Goal: Go to known website: Go to known website

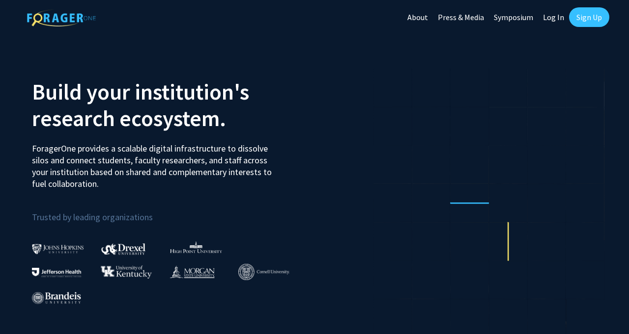
click at [551, 20] on link "Log In" at bounding box center [553, 17] width 31 height 34
select select
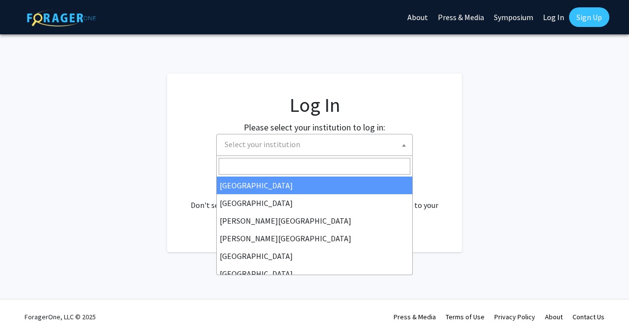
click at [341, 145] on span "Select your institution" at bounding box center [317, 145] width 192 height 20
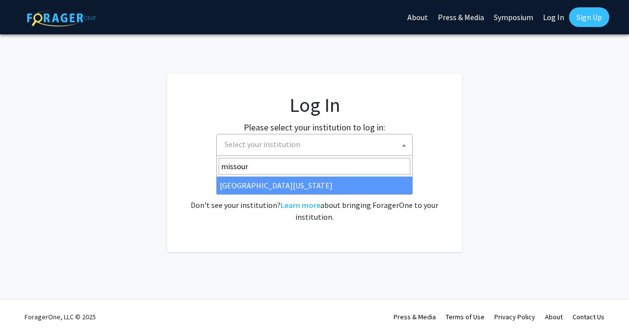
type input "missour"
select select "33"
